Goal: Task Accomplishment & Management: Manage account settings

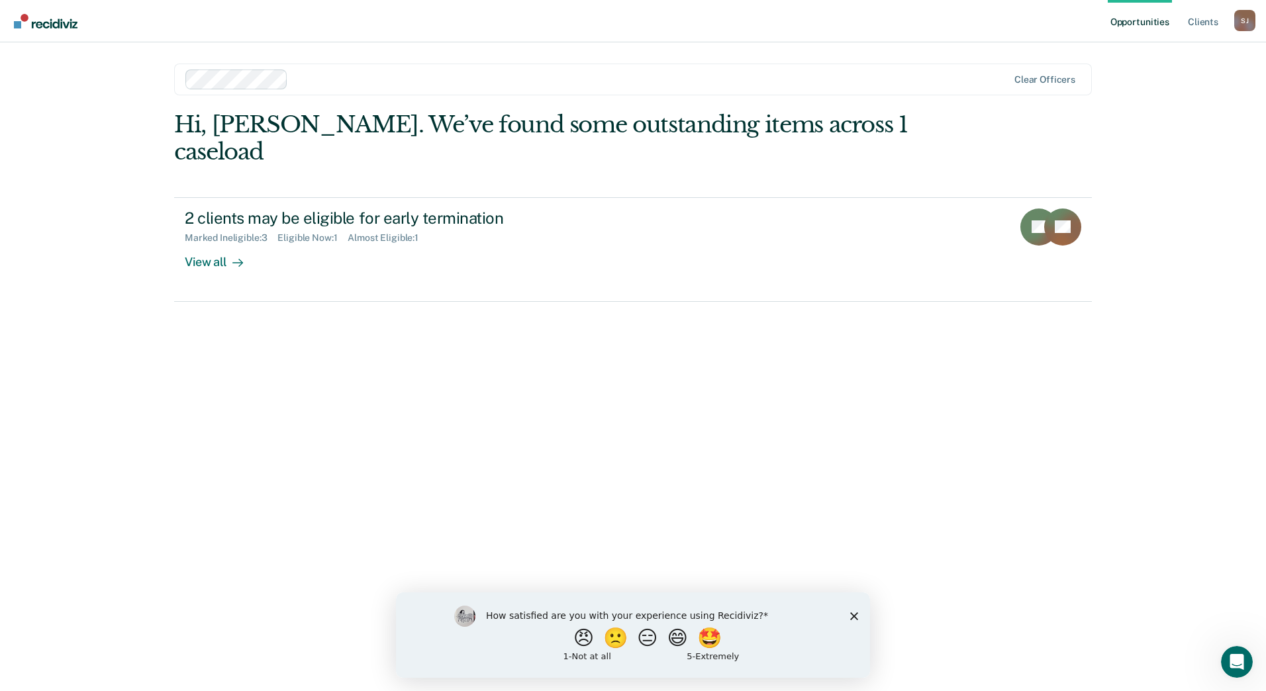
click at [853, 612] on icon "Close survey" at bounding box center [854, 616] width 8 height 8
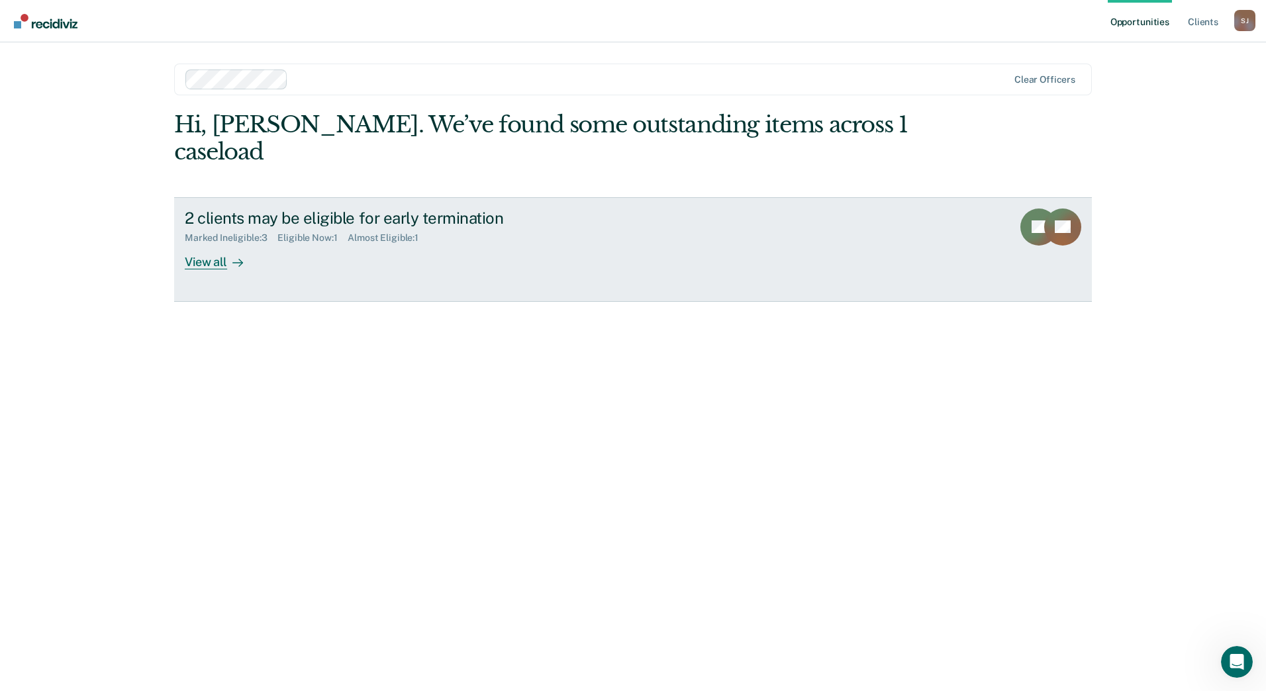
click at [220, 244] on div "View all" at bounding box center [222, 257] width 74 height 26
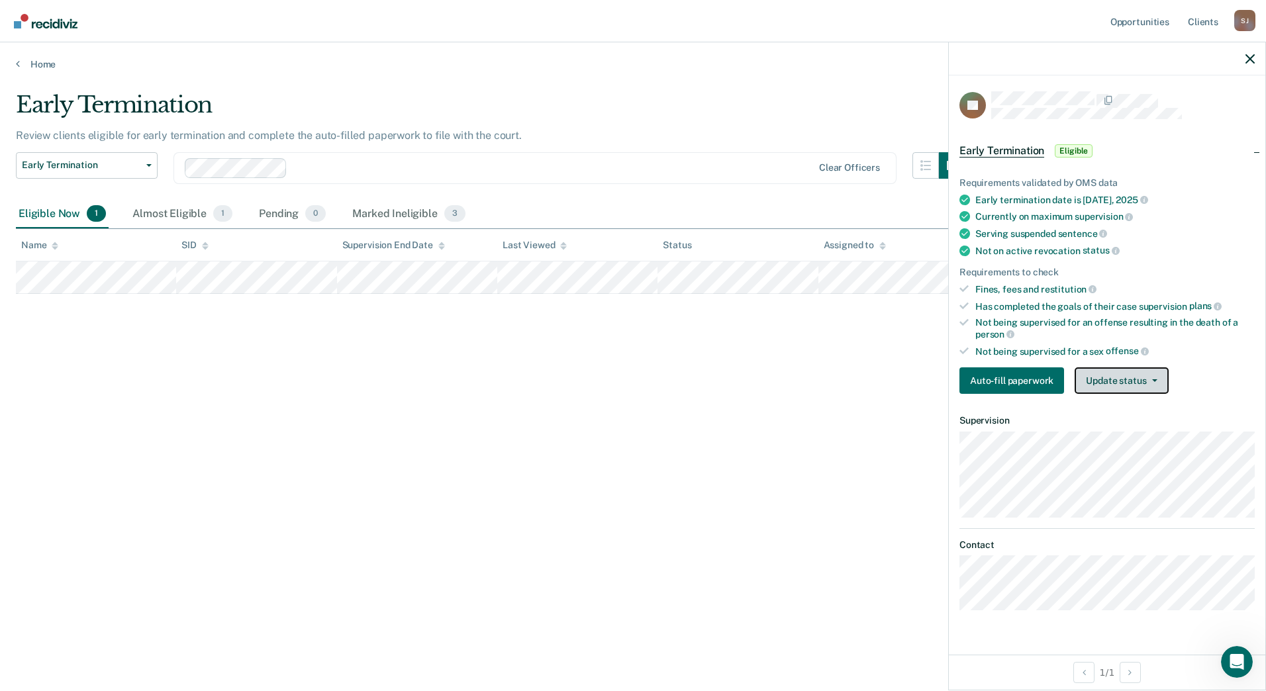
click at [1131, 381] on button "Update status" at bounding box center [1121, 381] width 93 height 26
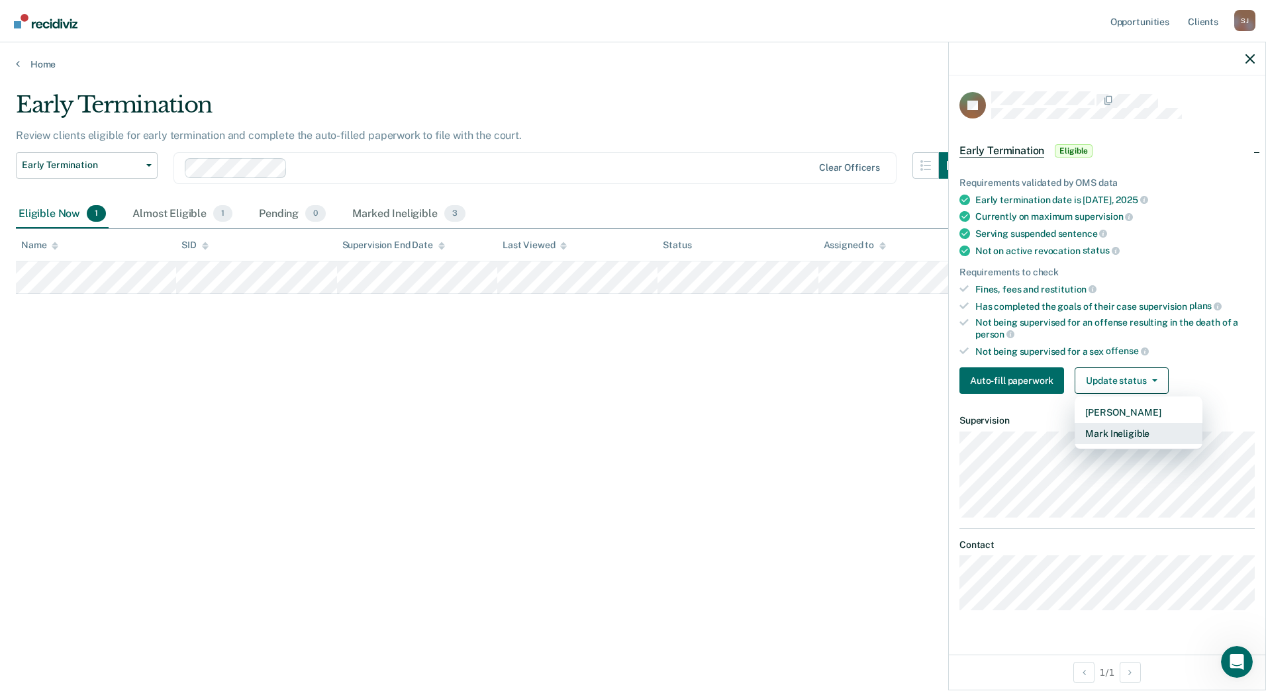
click at [1125, 431] on button "Mark Ineligible" at bounding box center [1139, 433] width 128 height 21
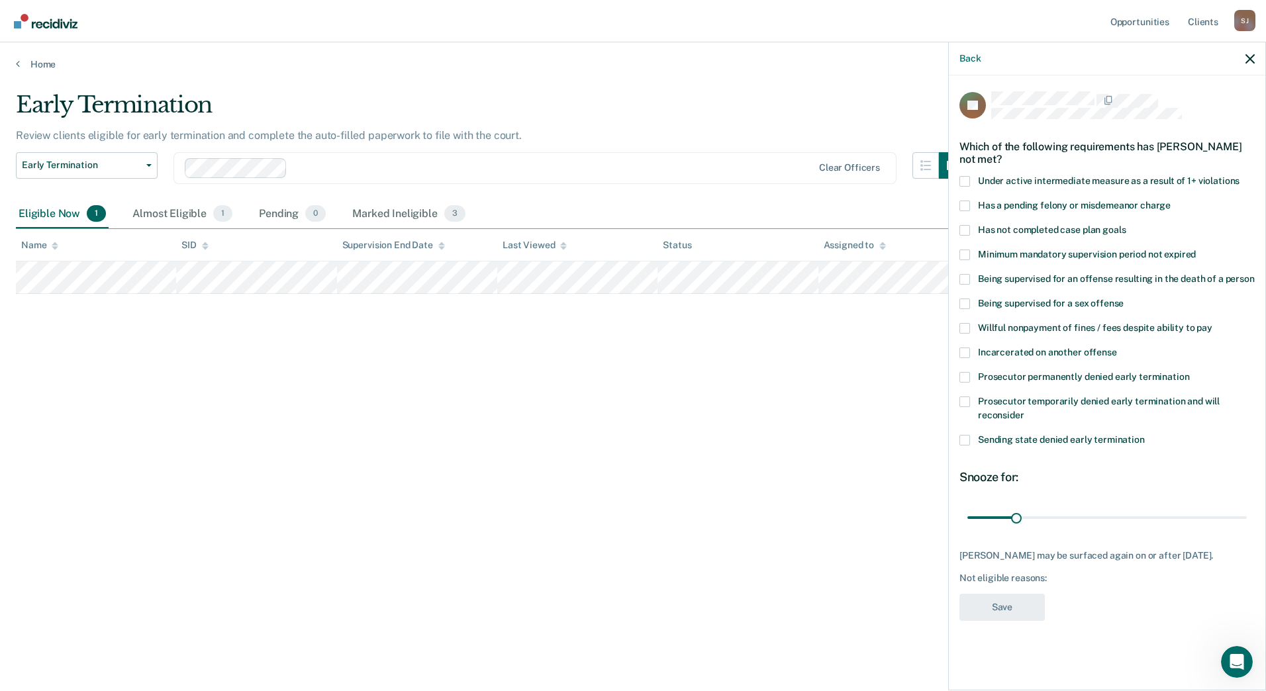
click at [964, 205] on span at bounding box center [965, 206] width 11 height 11
click at [1171, 201] on input "Has a pending felony or misdemeanor charge" at bounding box center [1171, 201] width 0 height 0
drag, startPoint x: 1019, startPoint y: 517, endPoint x: 1106, endPoint y: 513, distance: 87.5
type input "90"
click at [1106, 513] on input "range" at bounding box center [1108, 517] width 280 height 23
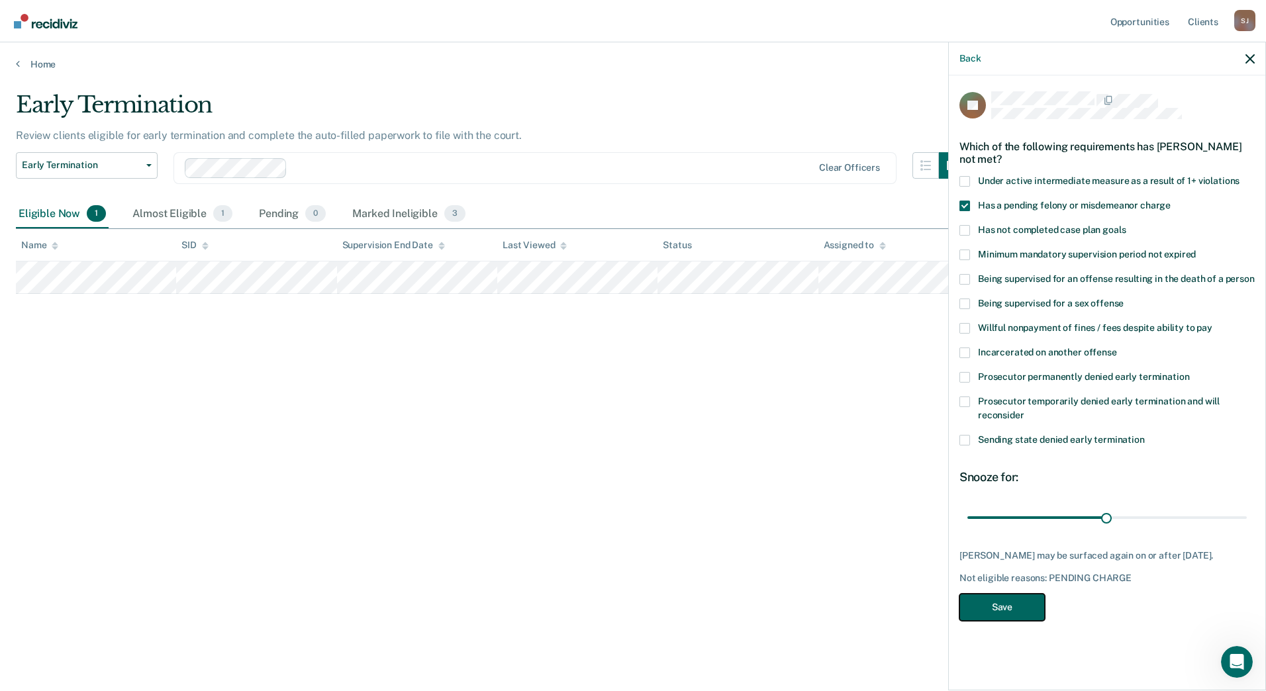
click at [1006, 621] on button "Save" at bounding box center [1002, 607] width 85 height 27
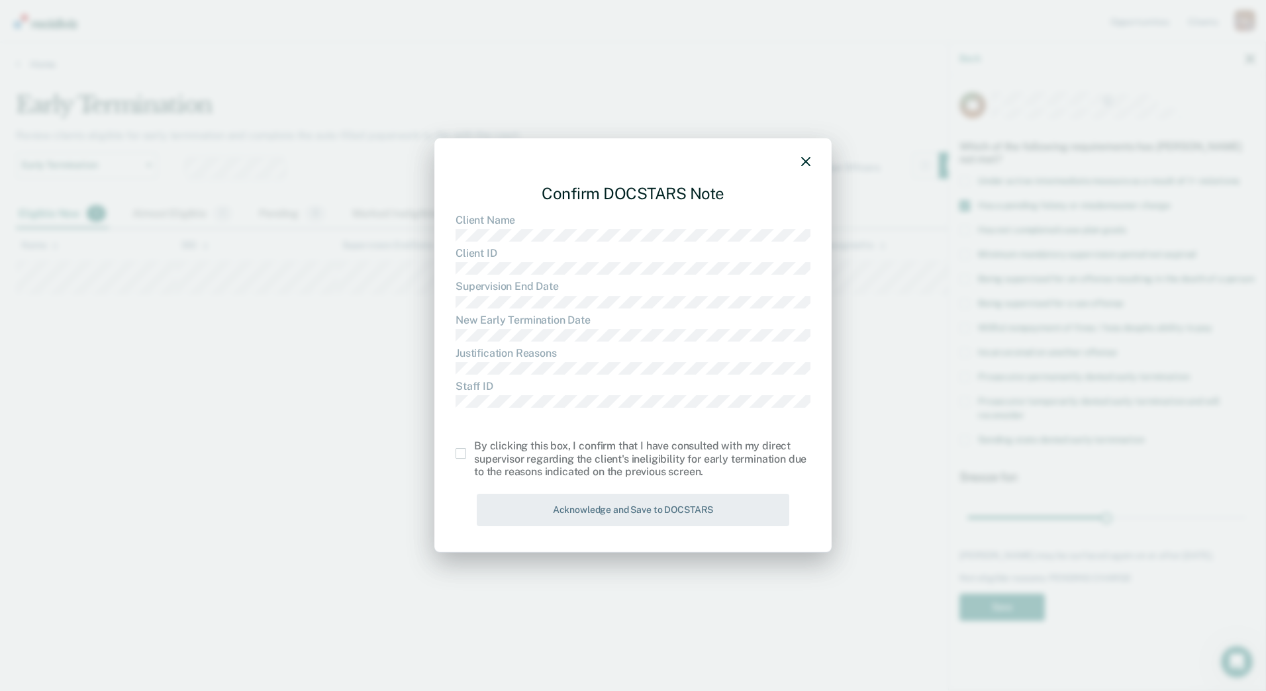
click at [461, 456] on span at bounding box center [461, 453] width 11 height 11
click at [474, 448] on input "checkbox" at bounding box center [474, 448] width 0 height 0
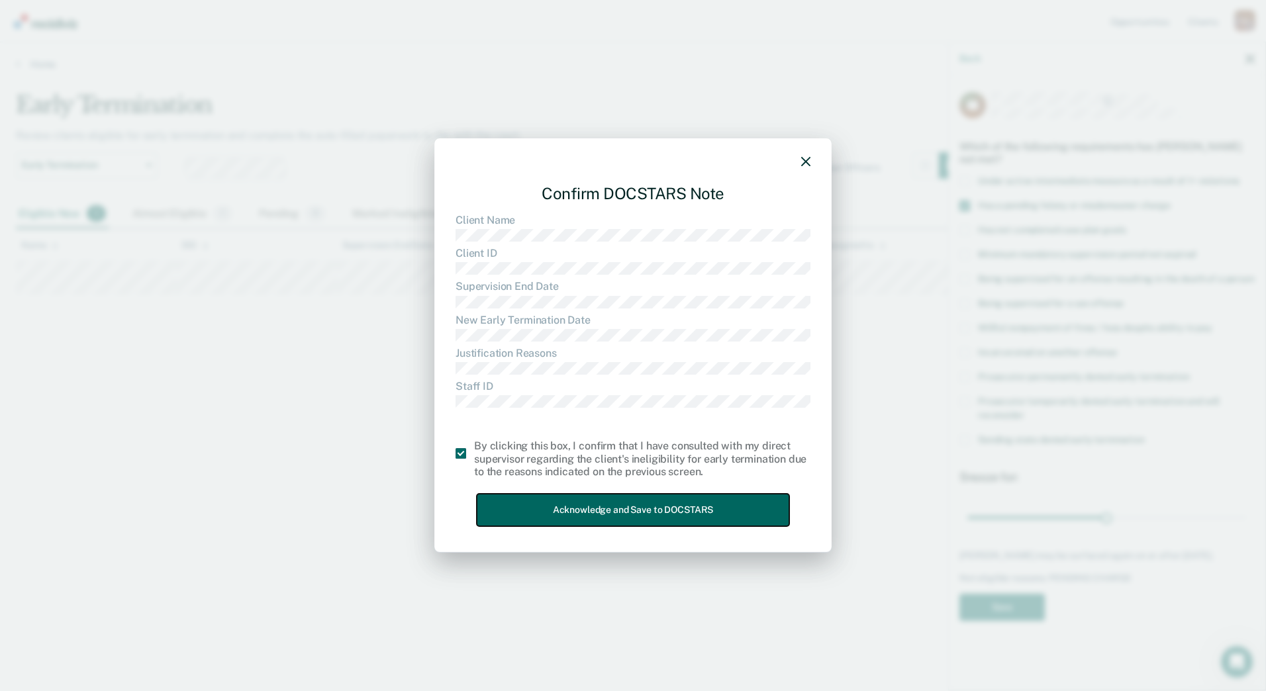
click at [642, 519] on button "Acknowledge and Save to DOCSTARS" at bounding box center [633, 510] width 313 height 32
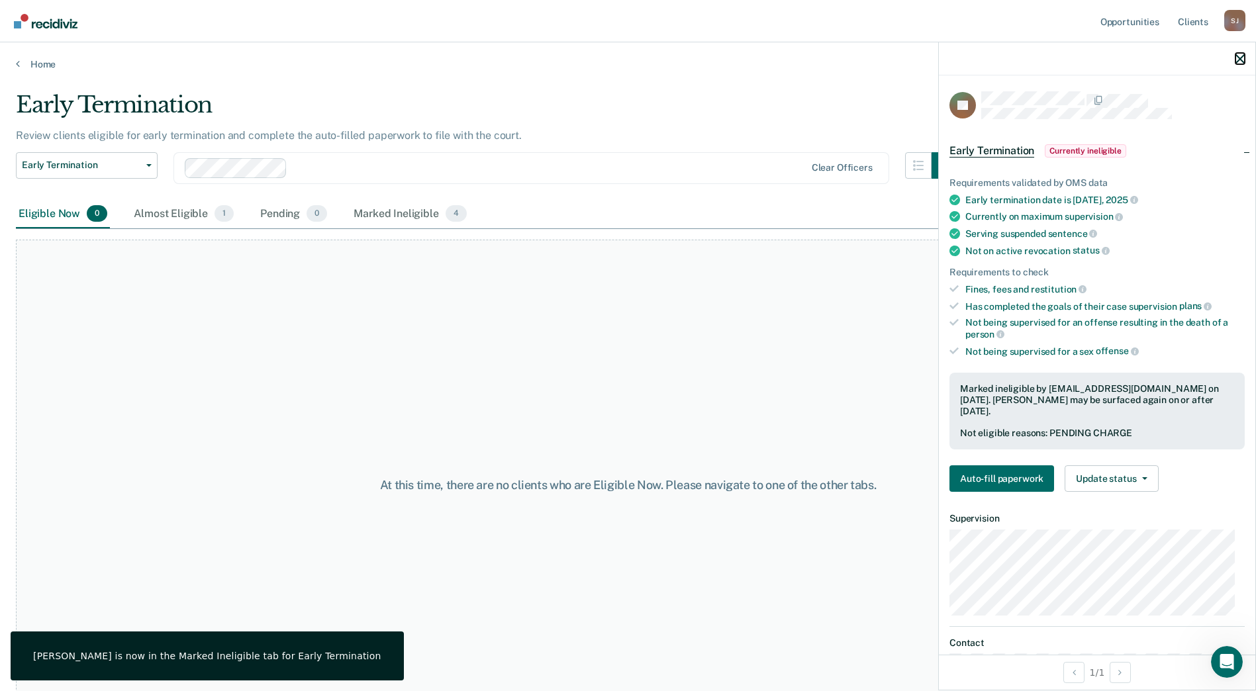
click at [1238, 59] on icon "button" at bounding box center [1240, 58] width 9 height 9
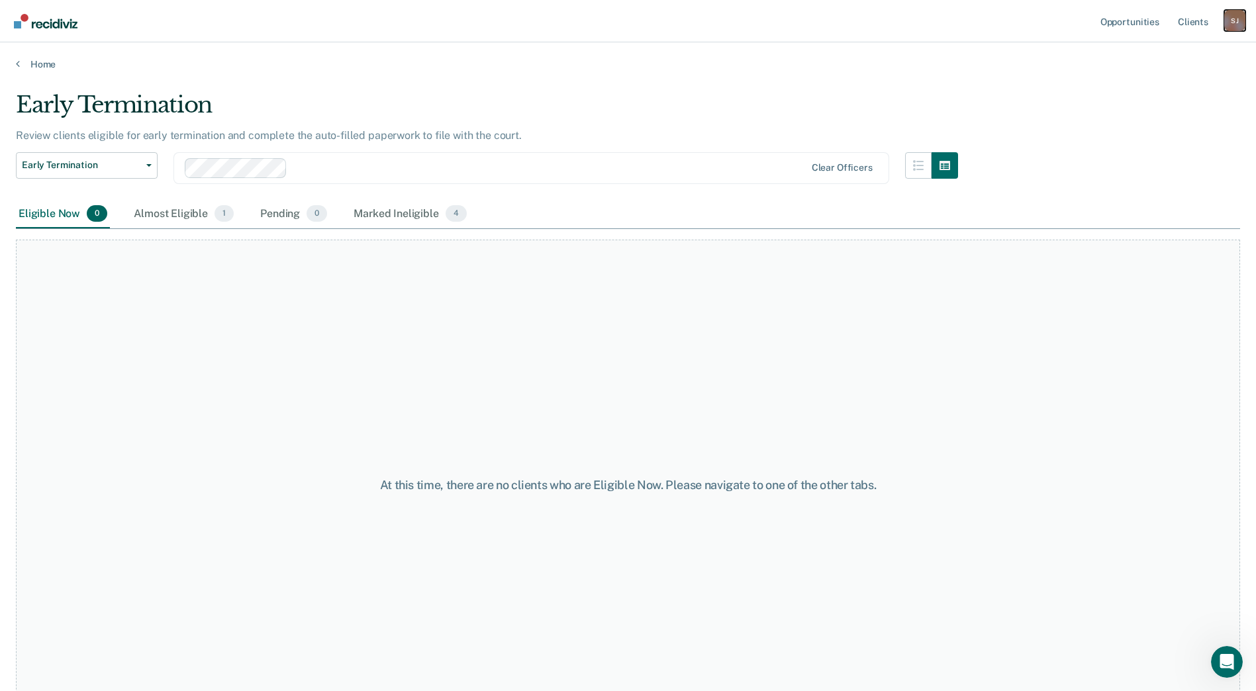
click at [1235, 15] on div "[PERSON_NAME]" at bounding box center [1235, 20] width 21 height 21
click at [1144, 87] on link "Log Out" at bounding box center [1182, 86] width 107 height 11
